Goal: Check status: Check status

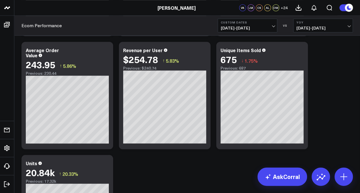
scroll to position [295, 0]
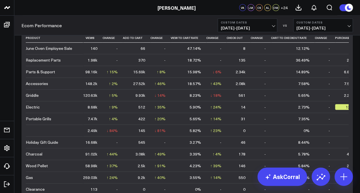
scroll to position [1672, 0]
